Goal: Check status: Check status

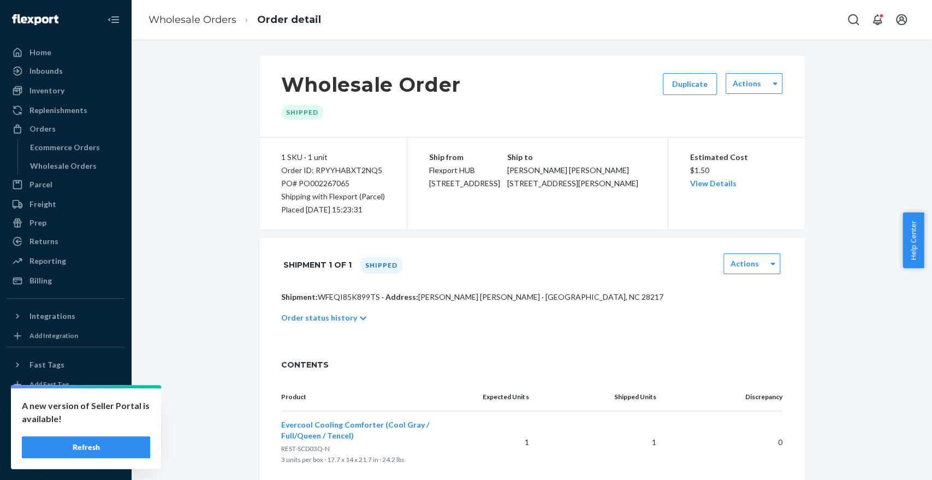
scroll to position [250, 0]
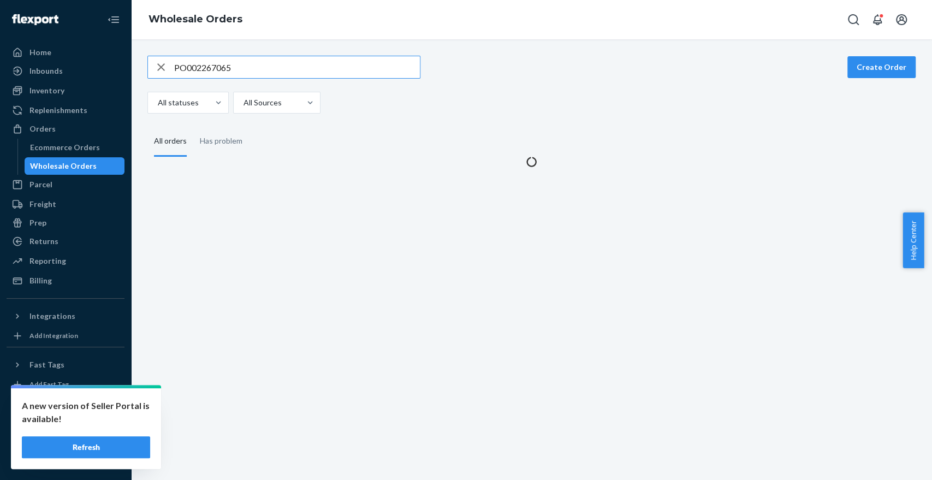
click at [267, 61] on input "PO002267065" at bounding box center [297, 67] width 246 height 22
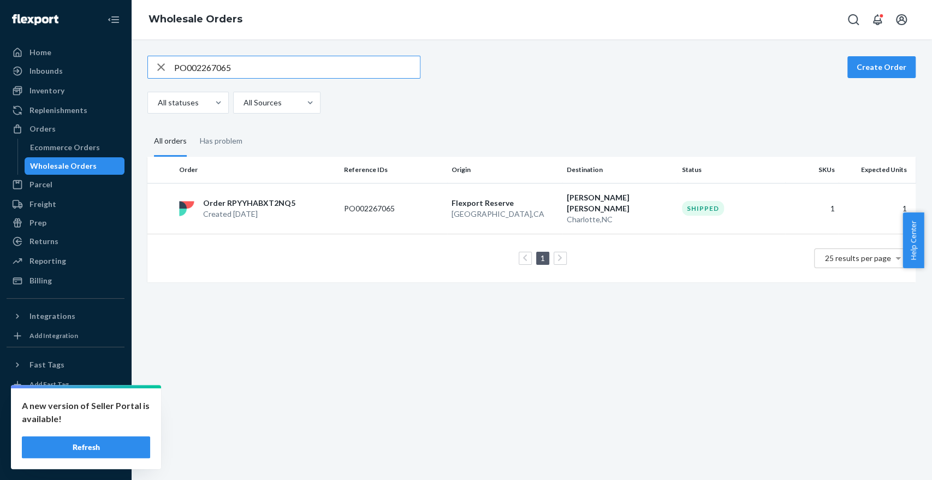
click at [267, 61] on input "PO002267065" at bounding box center [297, 67] width 246 height 22
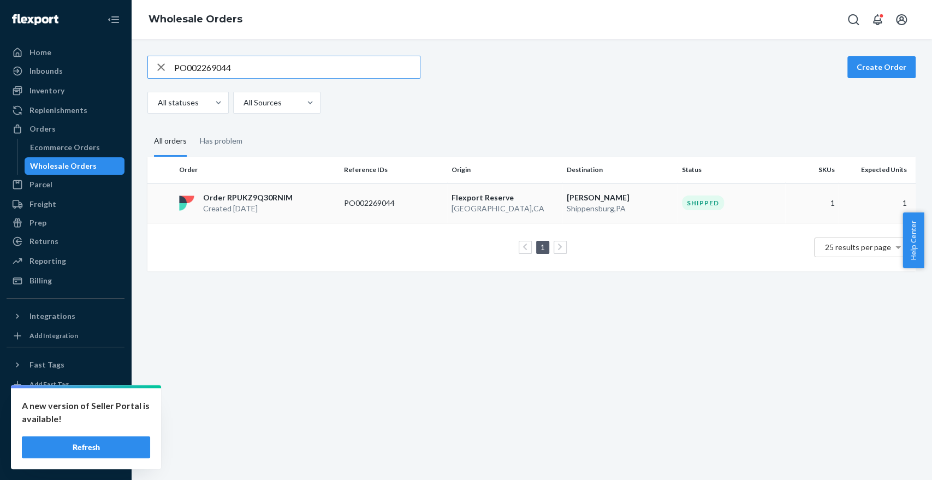
type input "PO002269044"
click at [422, 211] on td "PO002269044" at bounding box center [393, 203] width 108 height 40
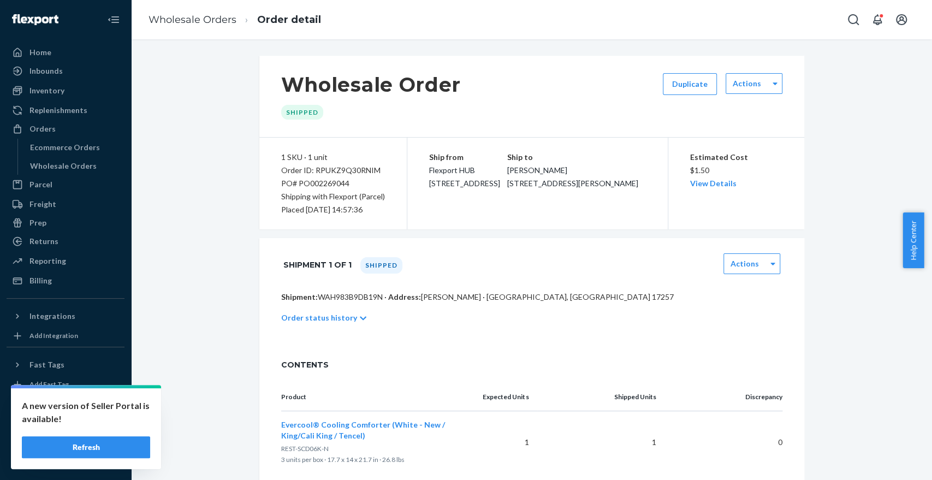
scroll to position [112, 0]
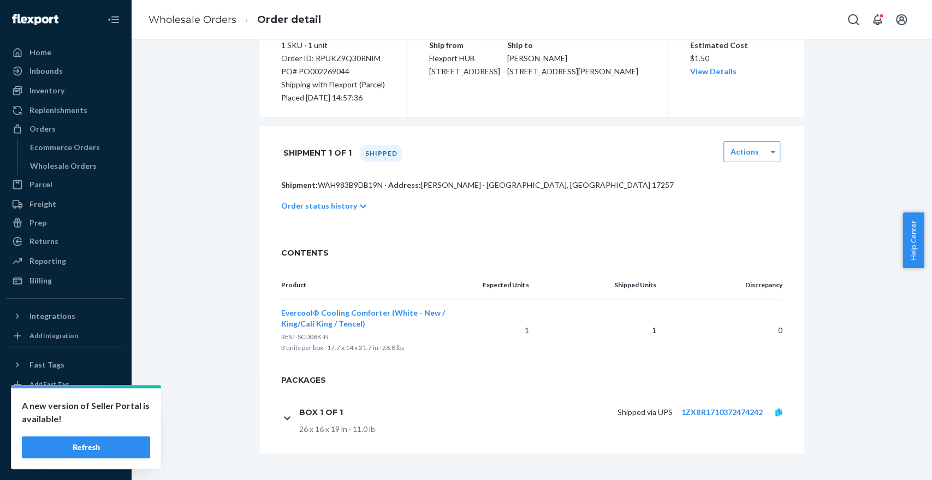
click at [775, 412] on icon at bounding box center [778, 412] width 7 height 8
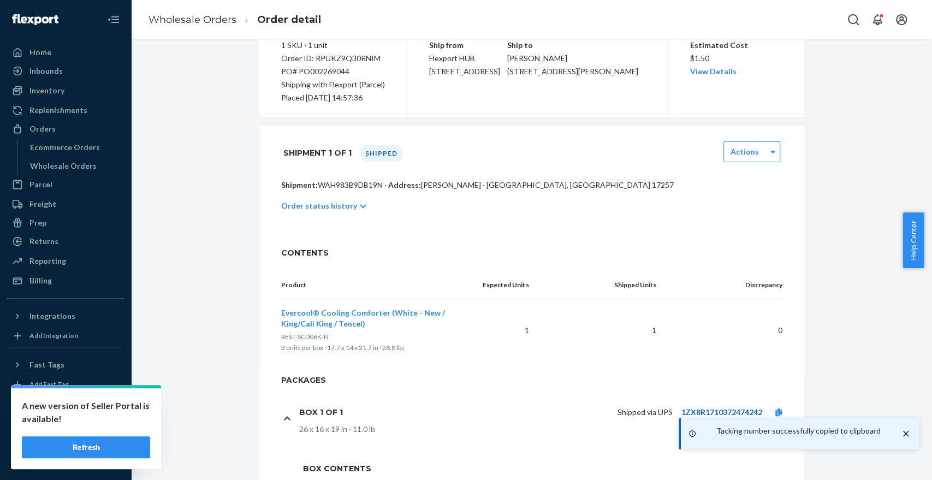
click at [718, 412] on link "1ZX8R1710372474242" at bounding box center [721, 411] width 81 height 9
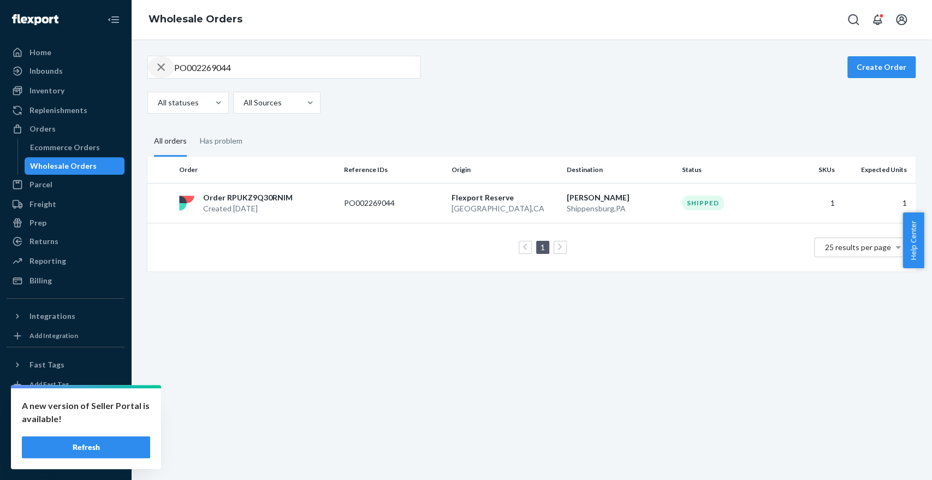
click at [157, 71] on icon "button" at bounding box center [160, 67] width 13 height 22
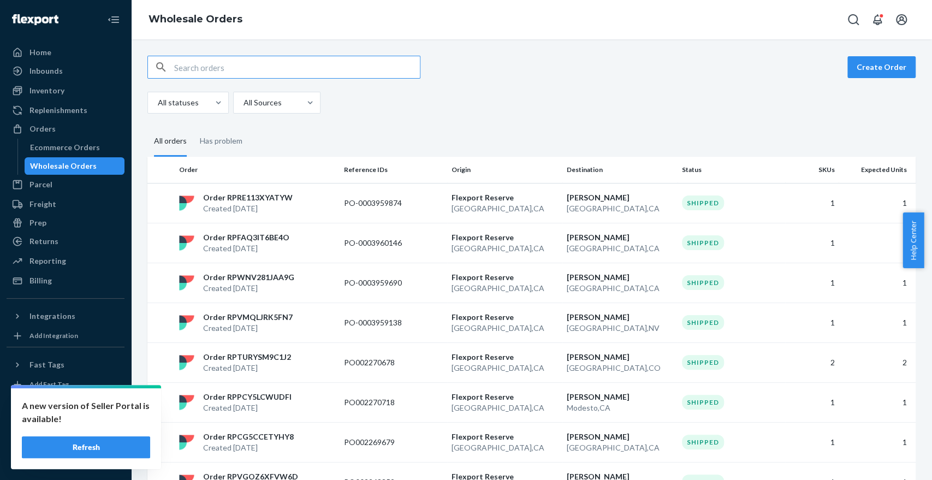
paste input "PO002268142"
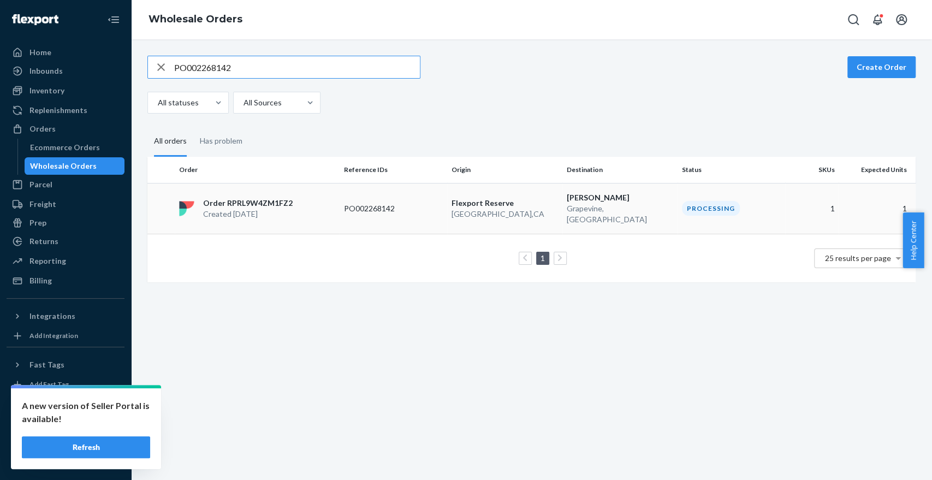
type input "PO002268142"
click at [344, 203] on p "PO002268142" at bounding box center [387, 208] width 87 height 11
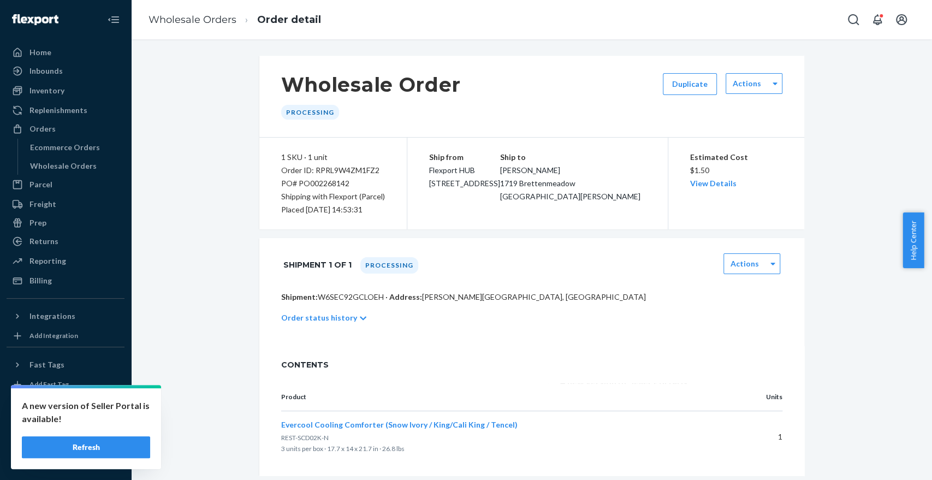
click at [345, 322] on p "Order status history" at bounding box center [319, 317] width 76 height 11
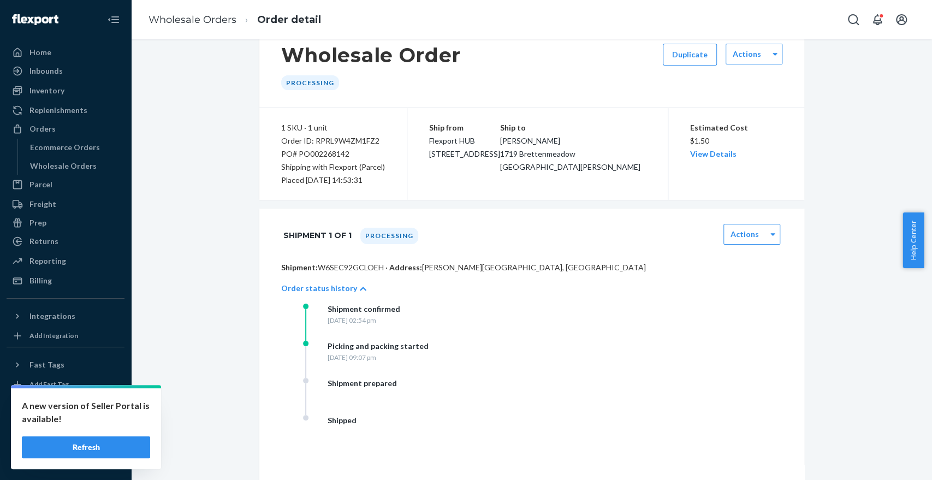
scroll to position [22, 0]
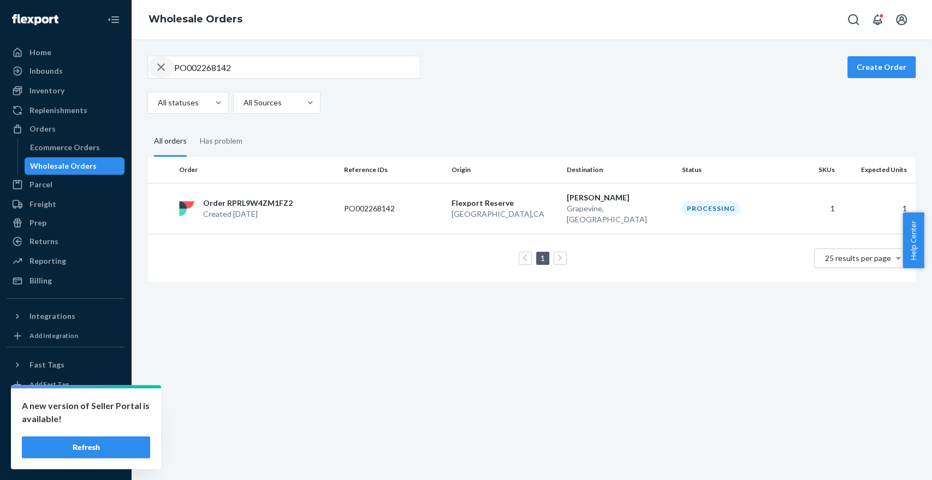
click at [162, 65] on icon "button" at bounding box center [161, 67] width 8 height 8
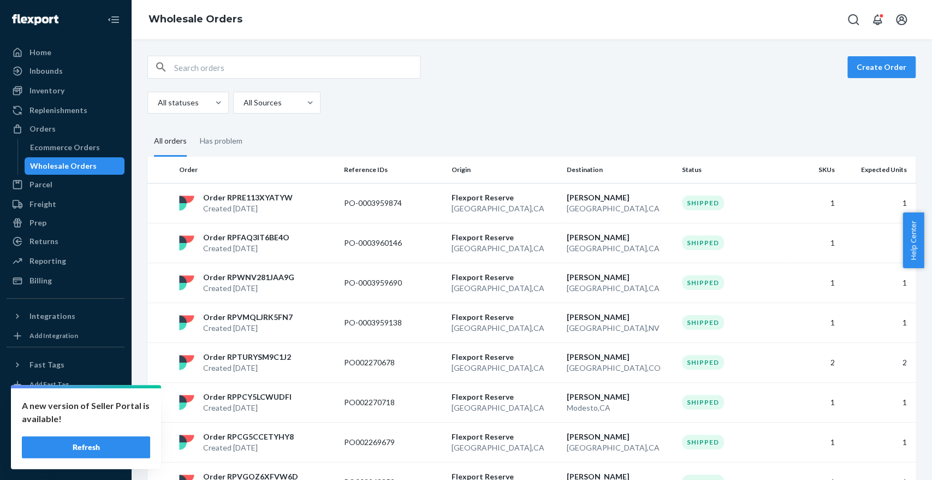
click at [512, 99] on div "All statuses All Sources" at bounding box center [527, 103] width 760 height 22
click at [127, 440] on button "Refresh" at bounding box center [86, 447] width 128 height 22
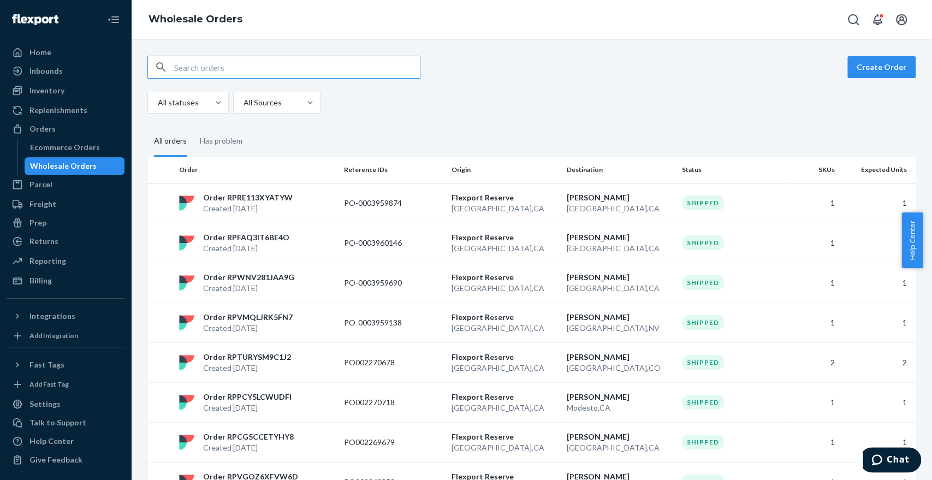
paste input "971650935"
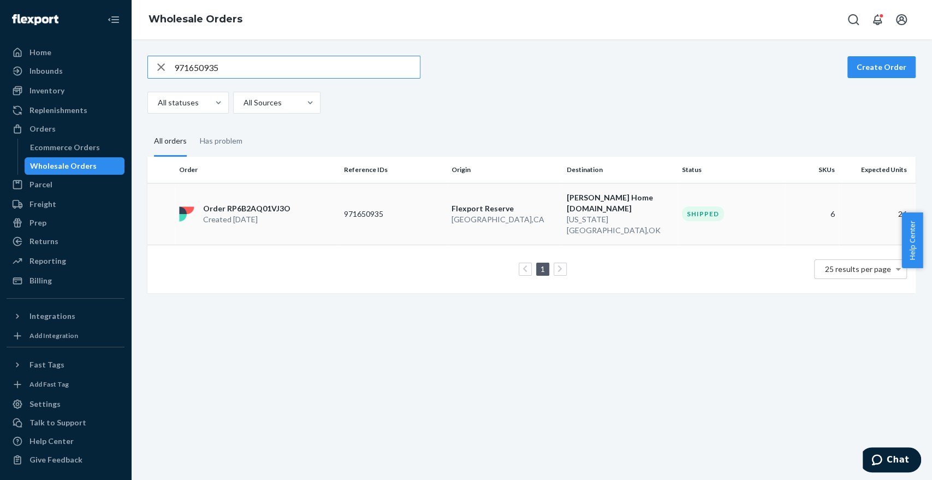
type input "971650935"
click at [367, 208] on p "971650935" at bounding box center [387, 213] width 87 height 11
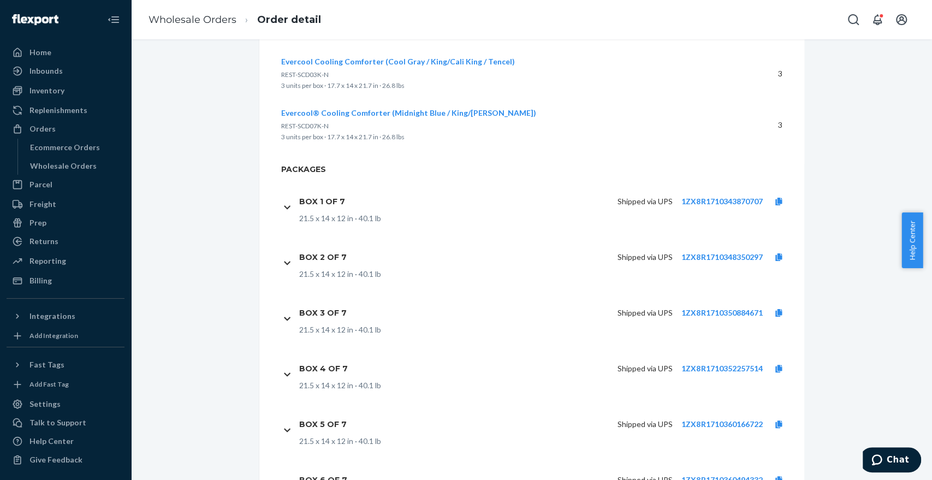
scroll to position [458, 0]
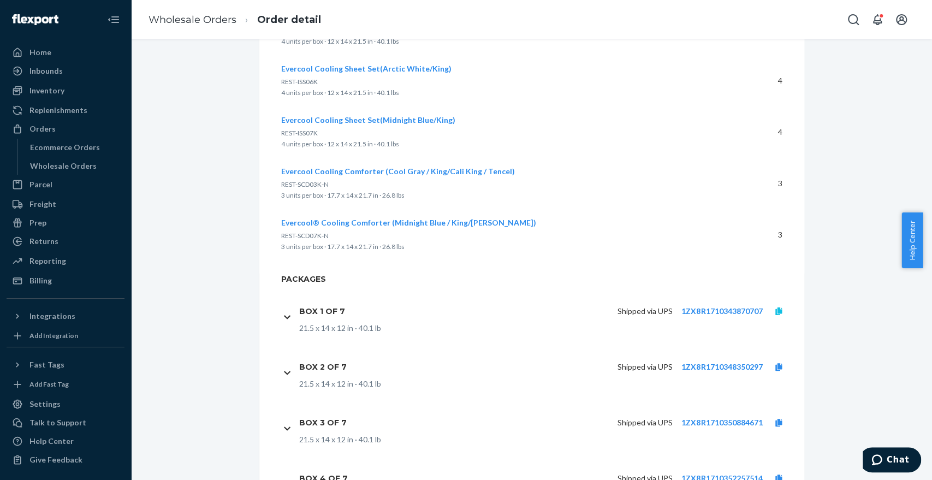
click at [775, 311] on icon at bounding box center [778, 311] width 7 height 8
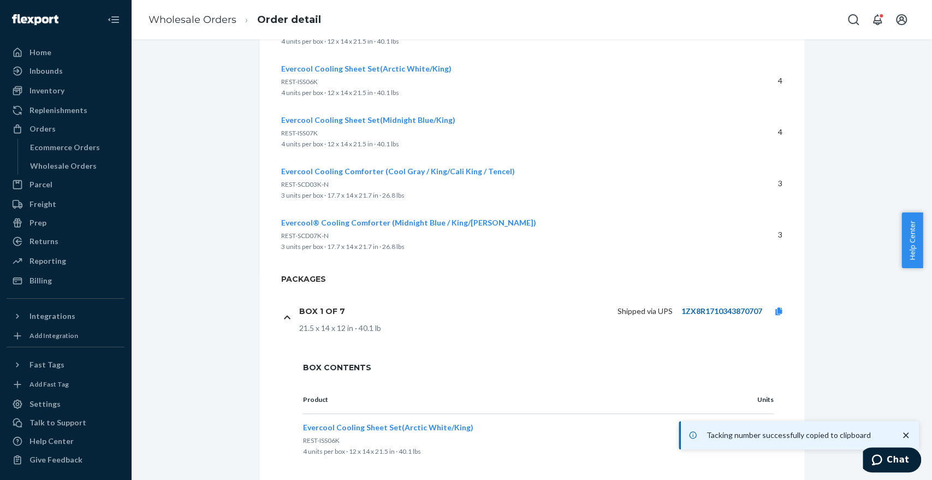
click at [729, 307] on link "1ZX8R1710343870707" at bounding box center [721, 310] width 81 height 9
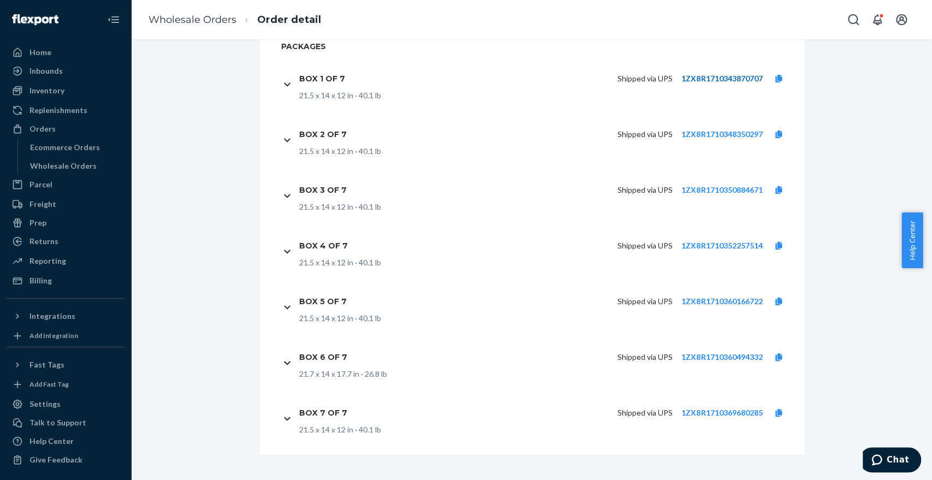
scroll to position [691, 0]
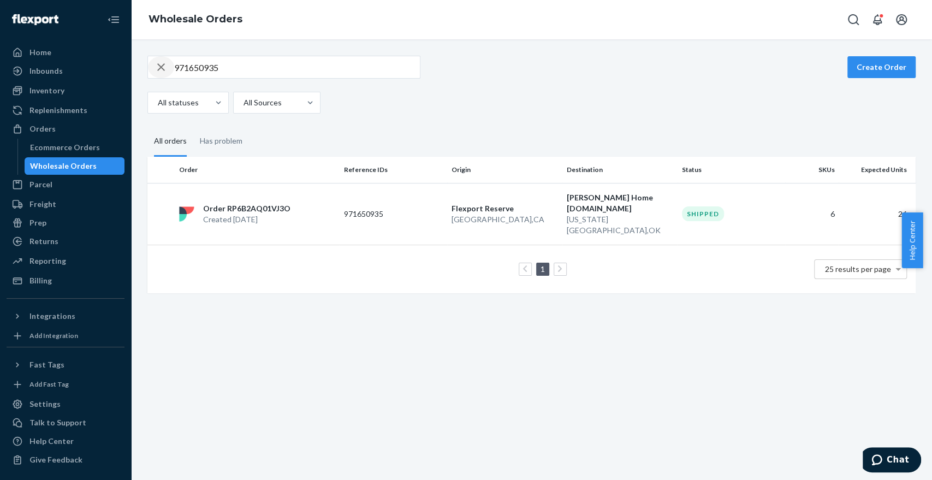
click at [163, 69] on icon "button" at bounding box center [161, 67] width 8 height 8
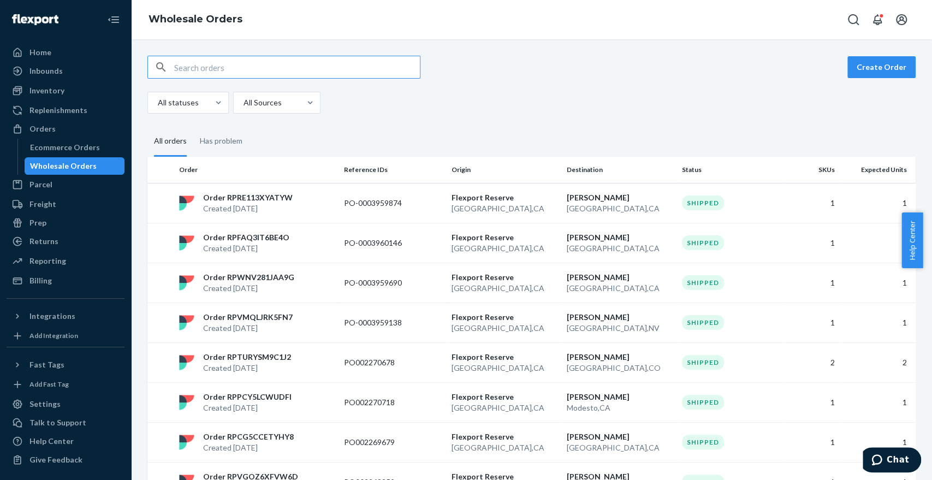
paste input "PO002270678"
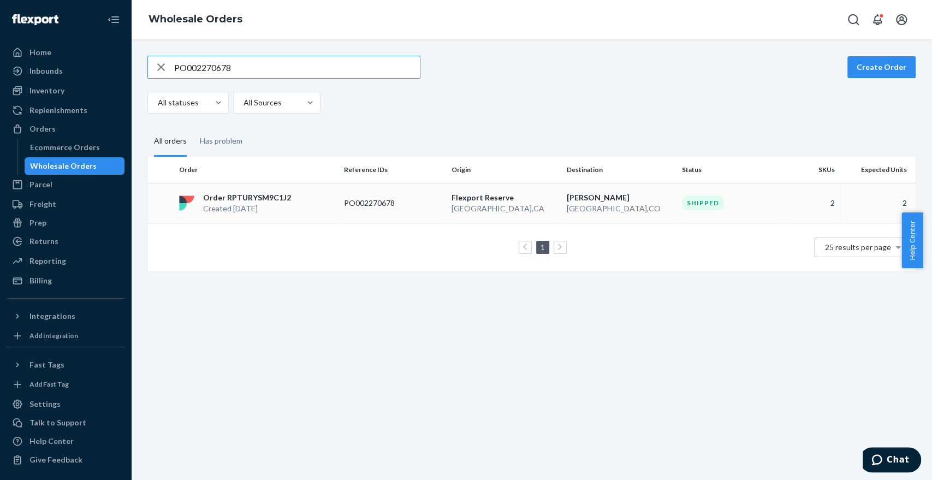
type input "PO002270678"
click at [405, 205] on p "PO002270678" at bounding box center [387, 203] width 87 height 11
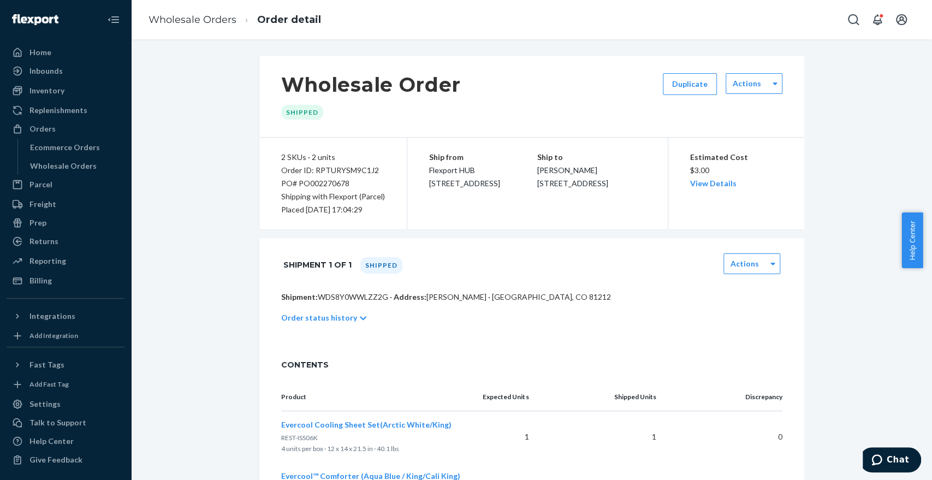
scroll to position [153, 0]
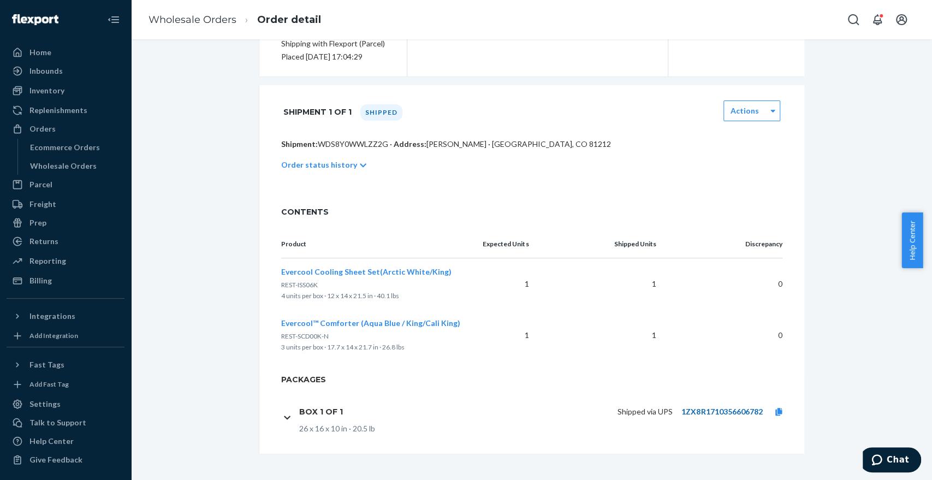
click at [743, 410] on link "1ZX8R1710356606782" at bounding box center [721, 411] width 81 height 9
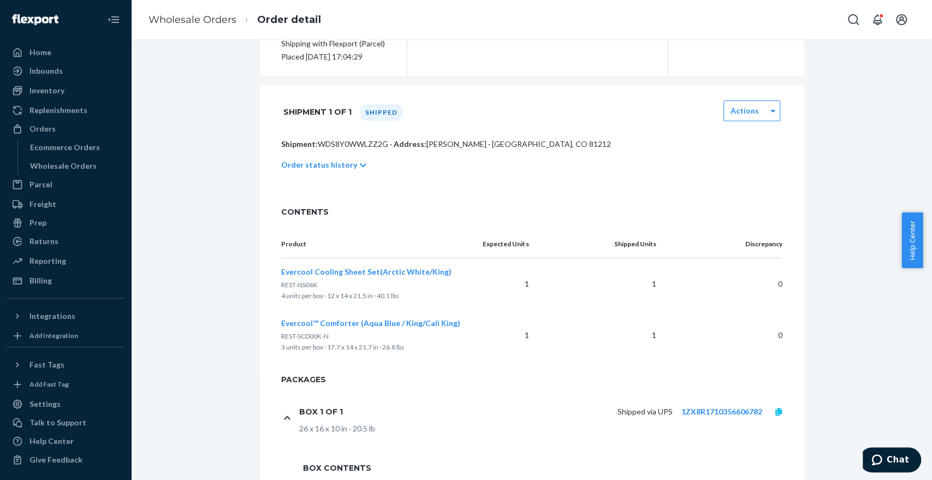
click at [775, 410] on icon at bounding box center [778, 412] width 7 height 8
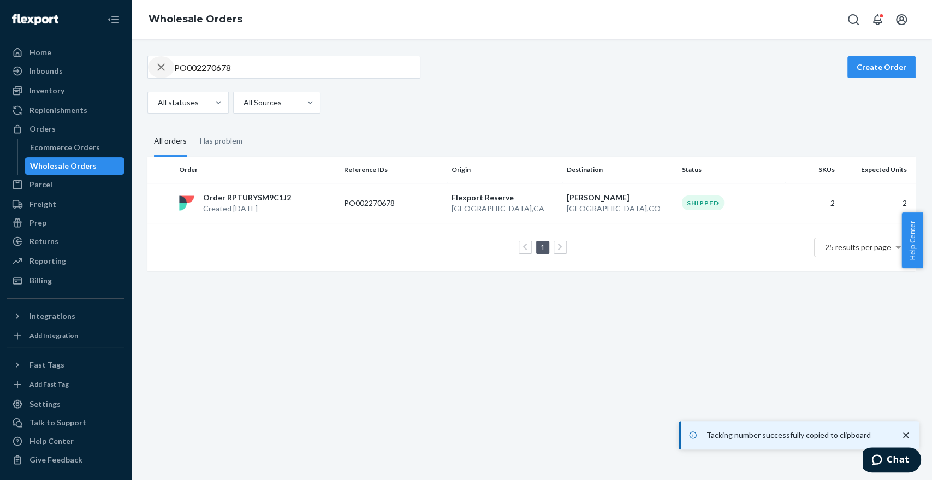
click at [162, 66] on icon "button" at bounding box center [161, 67] width 8 height 8
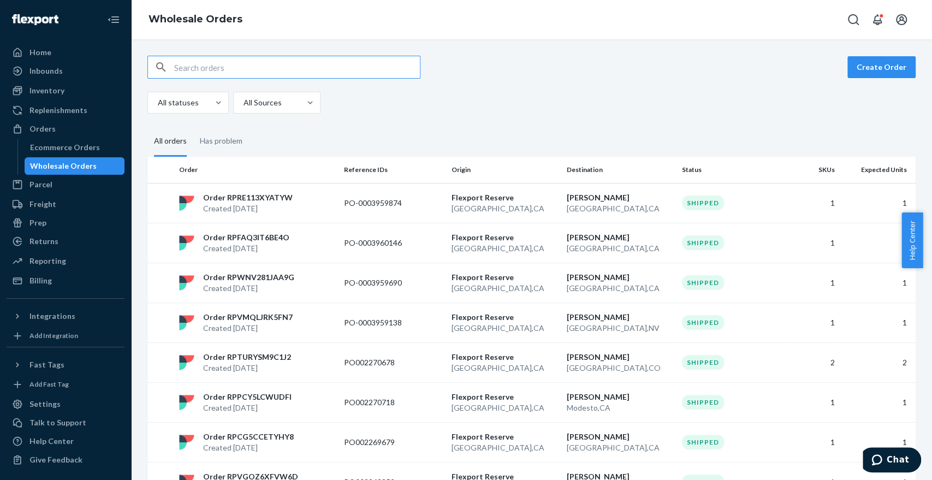
paste input "PO002270718"
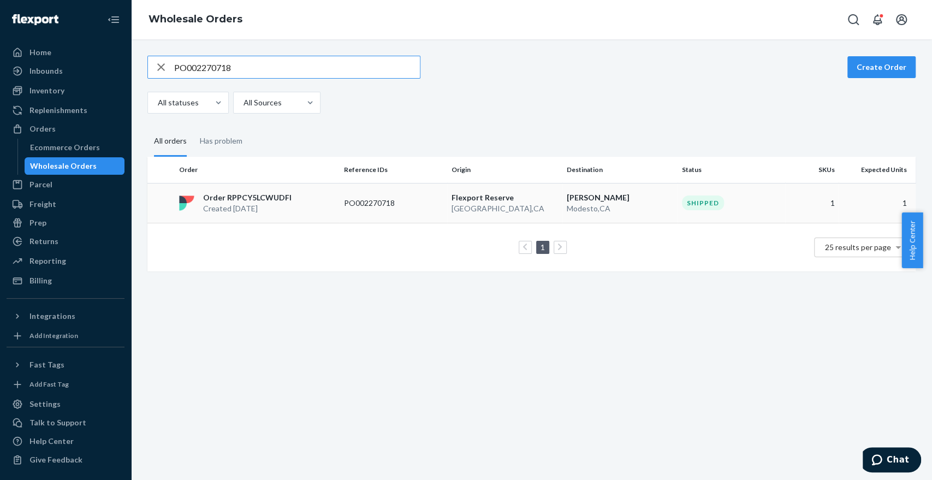
type input "PO002270718"
click at [359, 200] on p "PO002270718" at bounding box center [387, 203] width 87 height 11
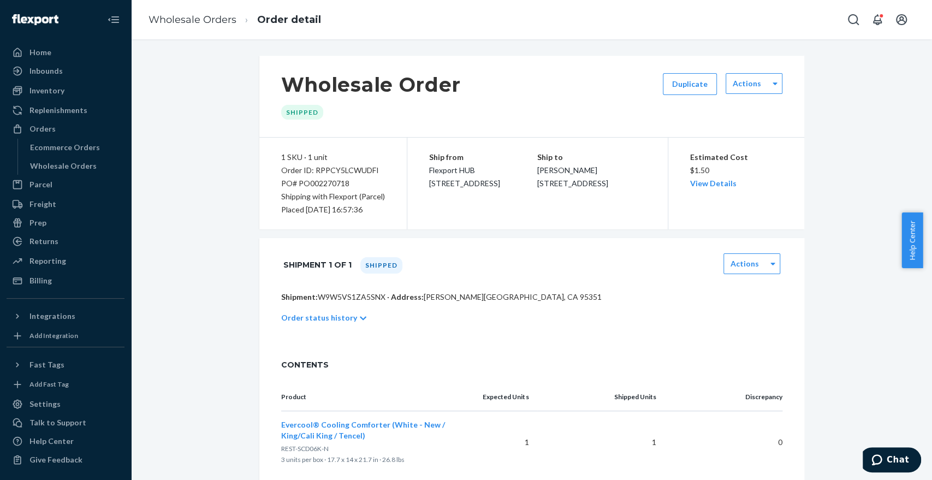
scroll to position [112, 0]
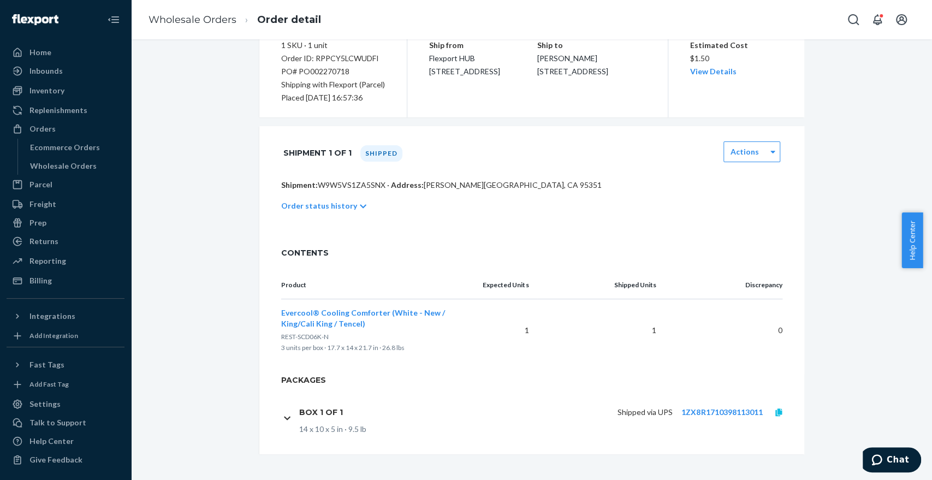
click at [767, 414] on link at bounding box center [778, 412] width 33 height 11
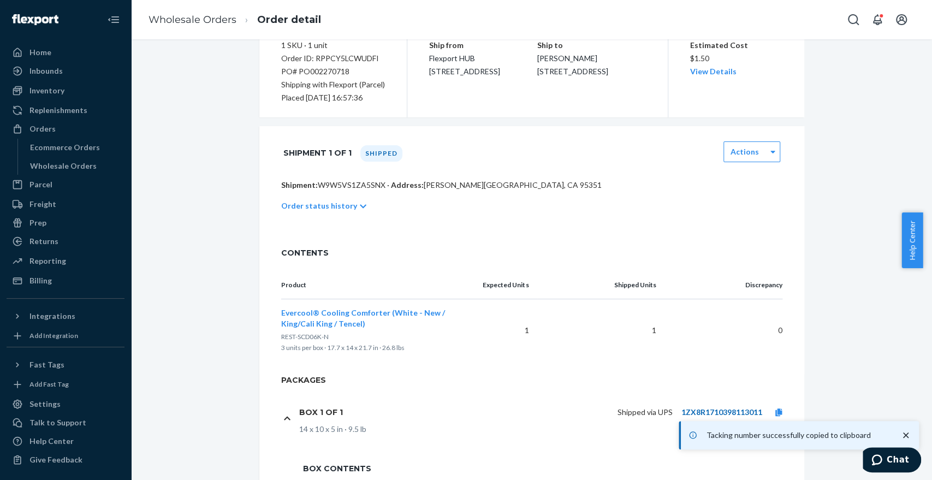
click at [711, 412] on link "1ZX8R1710398113011" at bounding box center [721, 411] width 81 height 9
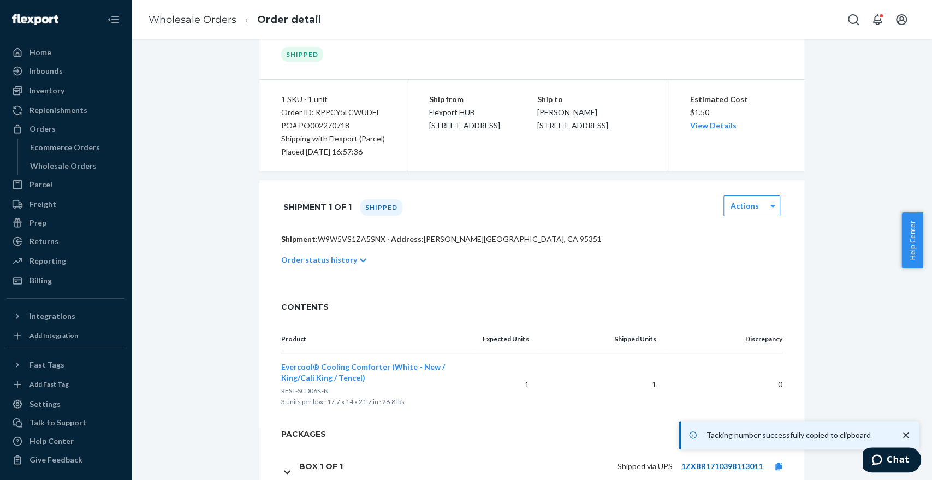
scroll to position [0, 0]
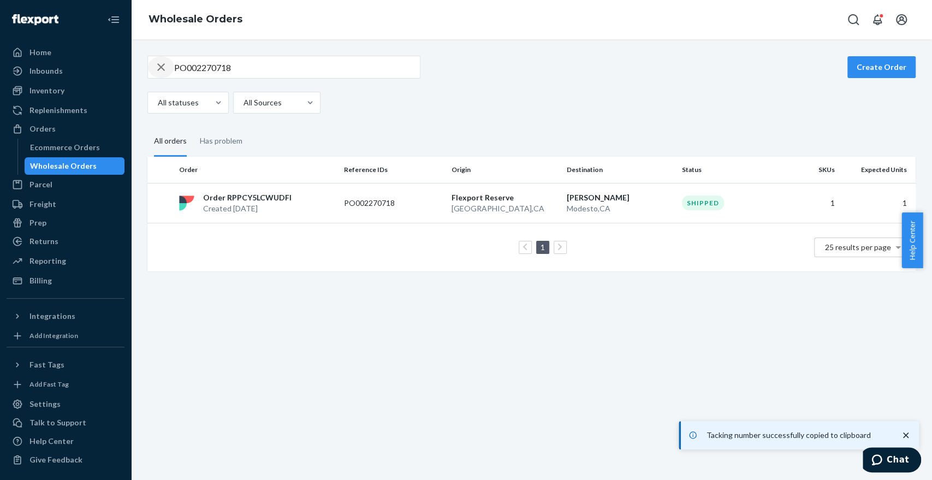
click at [162, 68] on icon "button" at bounding box center [160, 67] width 13 height 22
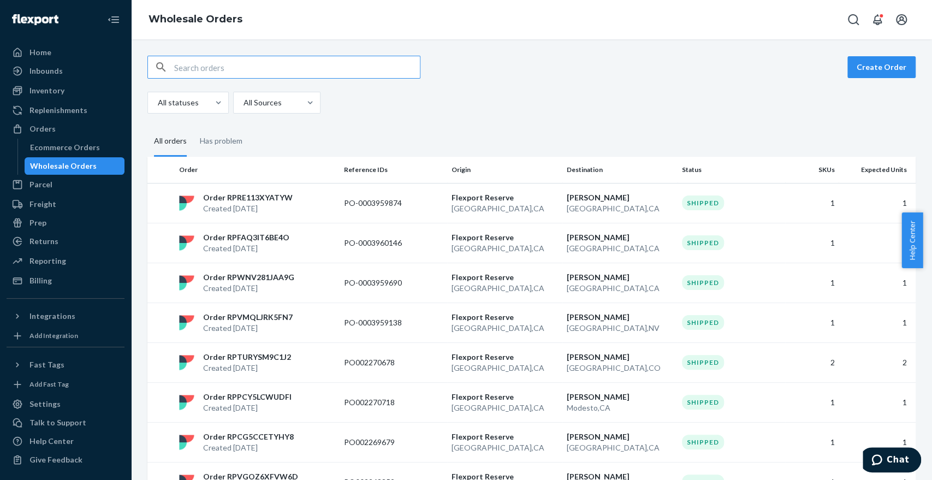
paste input "PO002271092"
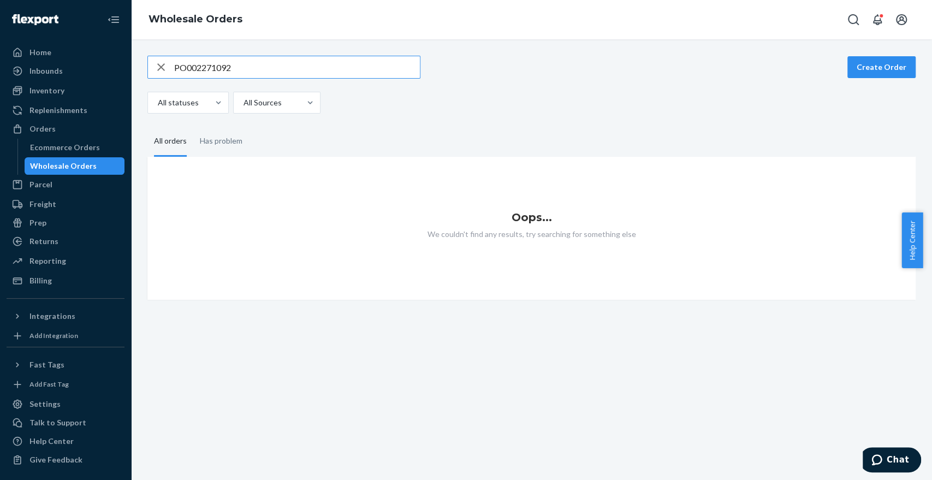
type input "PO002271092"
click at [161, 65] on icon "button" at bounding box center [160, 67] width 13 height 22
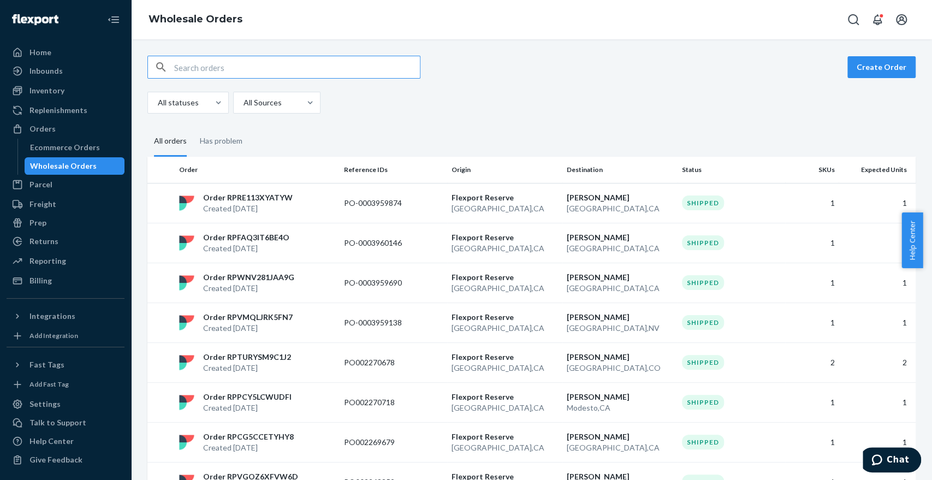
click at [251, 69] on input "text" at bounding box center [297, 67] width 246 height 22
paste input "PO002267578"
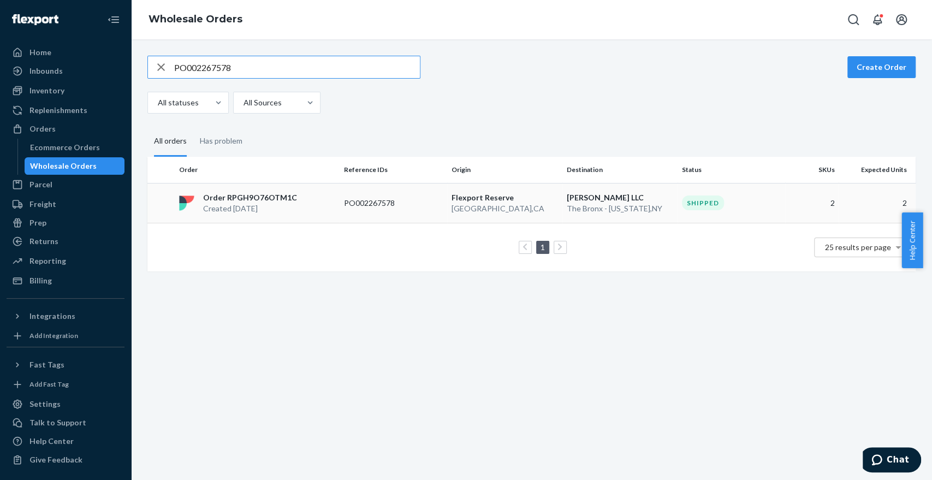
type input "PO002267578"
click at [323, 213] on td "Order RPGH9O76OTM1C Created [DATE]" at bounding box center [257, 203] width 165 height 40
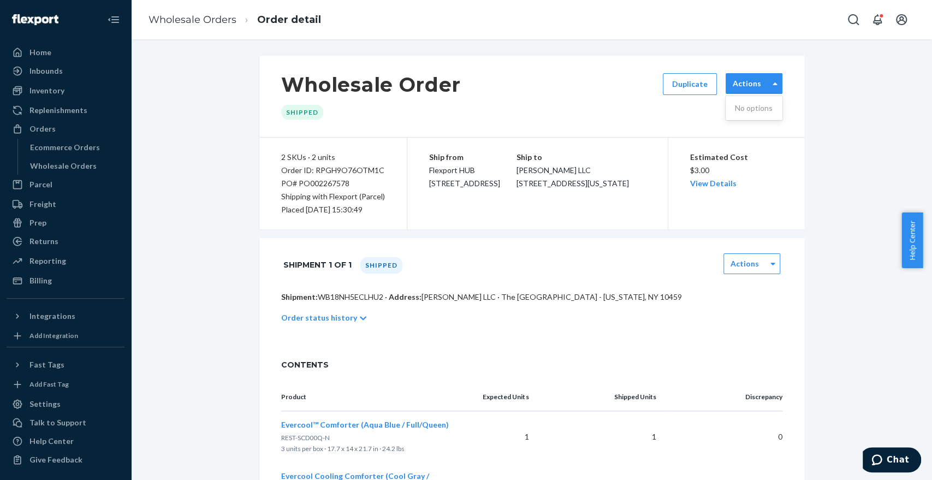
click at [757, 84] on div "Actions" at bounding box center [747, 83] width 42 height 11
click at [848, 150] on div "Wholesale Order Shipped Duplicate Actions 2 SKUs · 2 units Order ID: RPGH9O76OT…" at bounding box center [531, 337] width 784 height 562
click at [344, 169] on div "Order ID: RPGH9O76OTM1C" at bounding box center [333, 170] width 104 height 13
copy div "RPGH9O76OTM1C"
